Goal: Check status: Check status

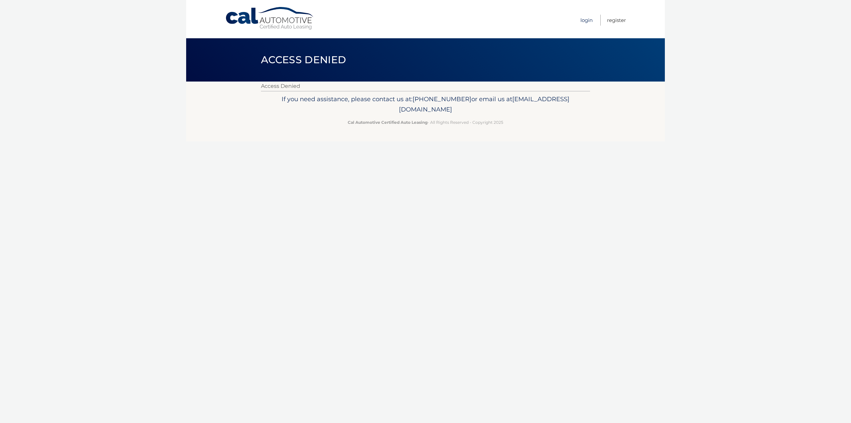
click at [588, 21] on link "Login" at bounding box center [587, 20] width 12 height 11
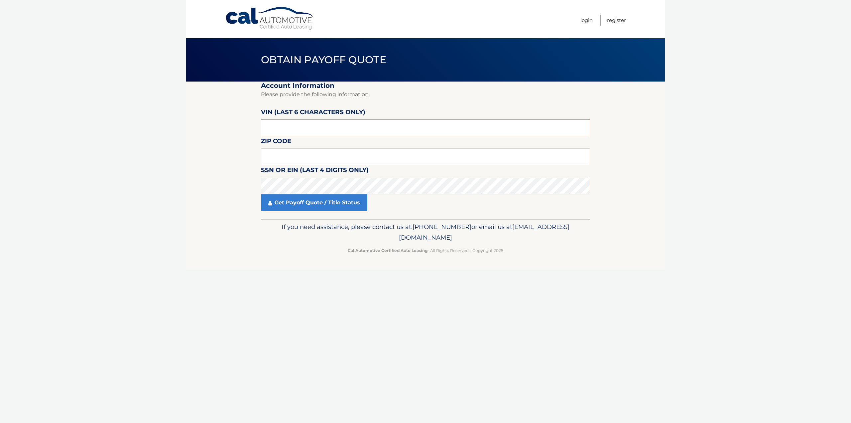
click at [267, 131] on input "text" at bounding box center [425, 127] width 329 height 17
type input "033724"
click at [283, 152] on input "text" at bounding box center [425, 156] width 329 height 17
type input "11214"
click at [298, 202] on link "Get Payoff Quote / Title Status" at bounding box center [314, 202] width 106 height 17
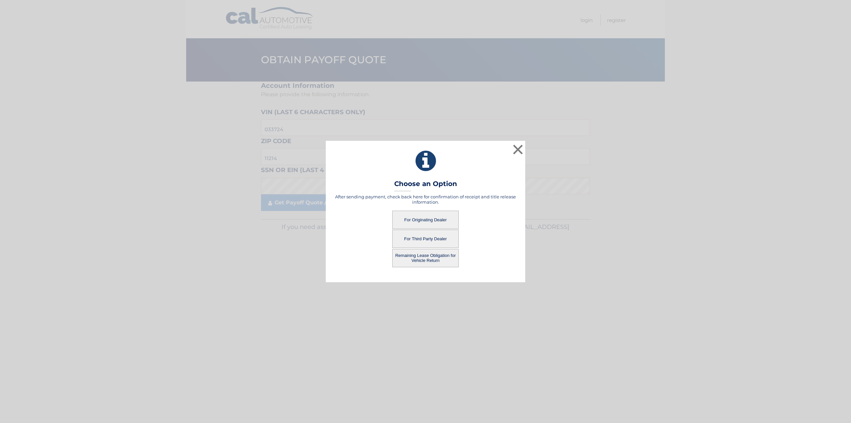
click at [438, 219] on button "For Originating Dealer" at bounding box center [425, 219] width 67 height 18
